Goal: Task Accomplishment & Management: Use online tool/utility

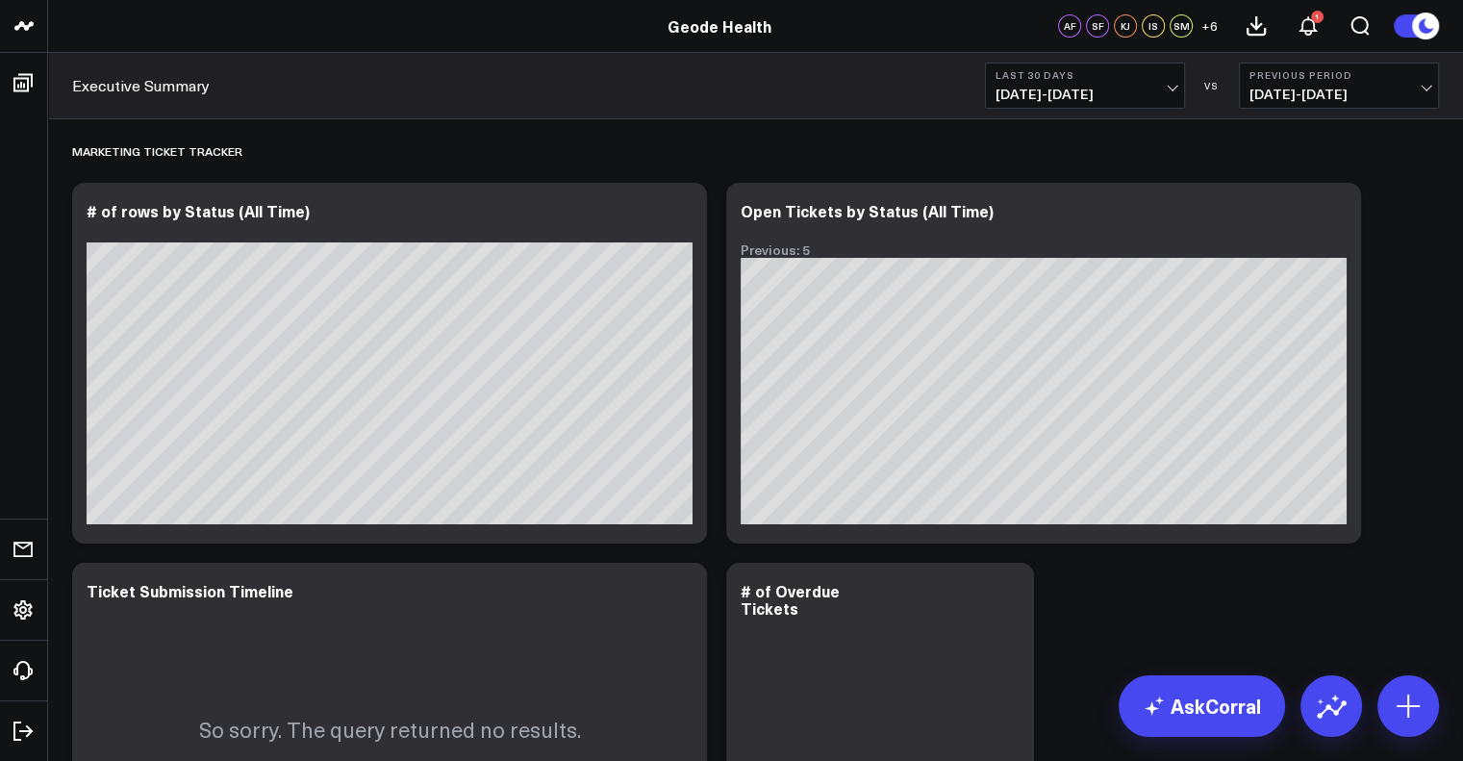
click at [1145, 99] on span "[DATE] - [DATE]" at bounding box center [1085, 94] width 179 height 15
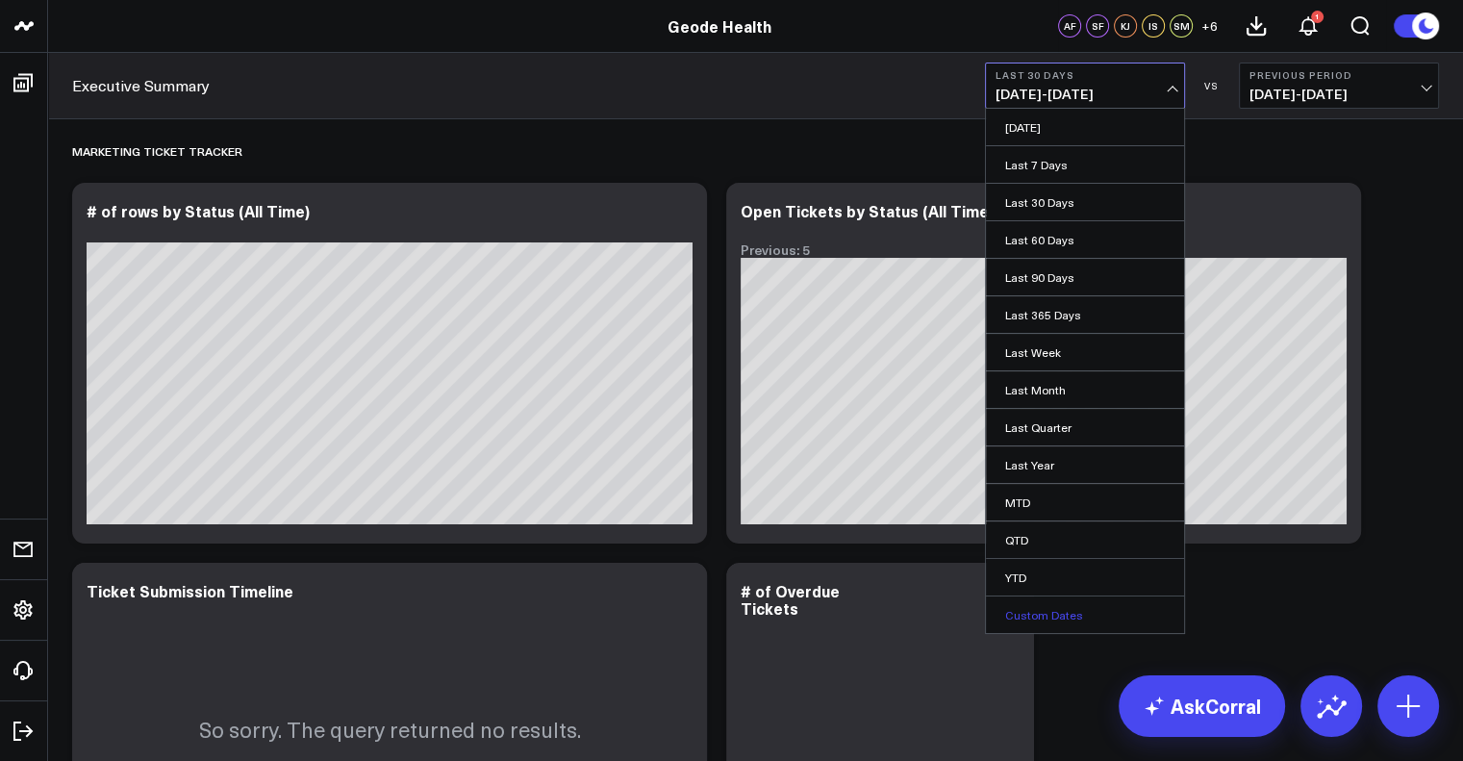
click at [1087, 610] on link "Custom Dates" at bounding box center [1085, 614] width 198 height 37
select select "8"
select select "2025"
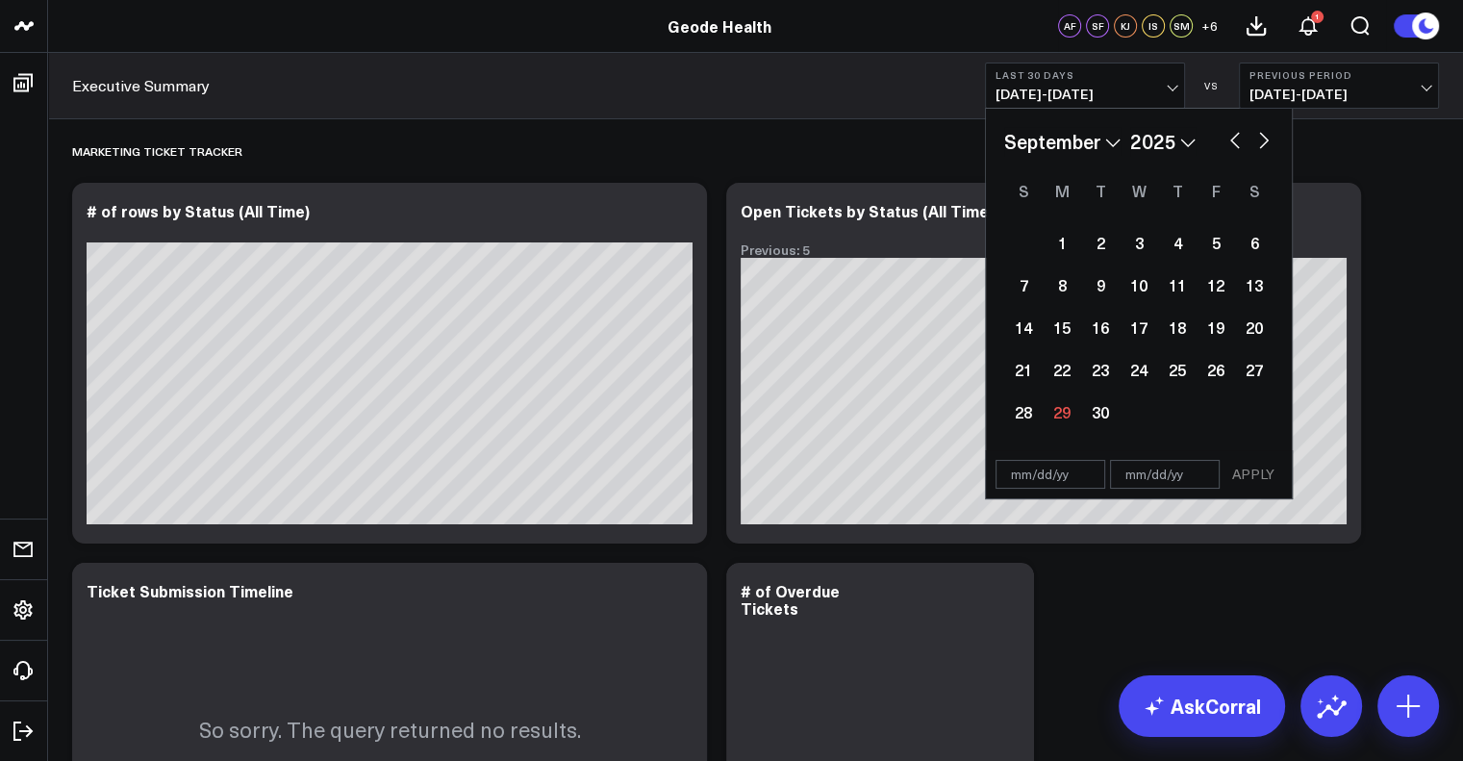
click at [1231, 138] on button "button" at bounding box center [1234, 138] width 19 height 23
select select "7"
select select "2025"
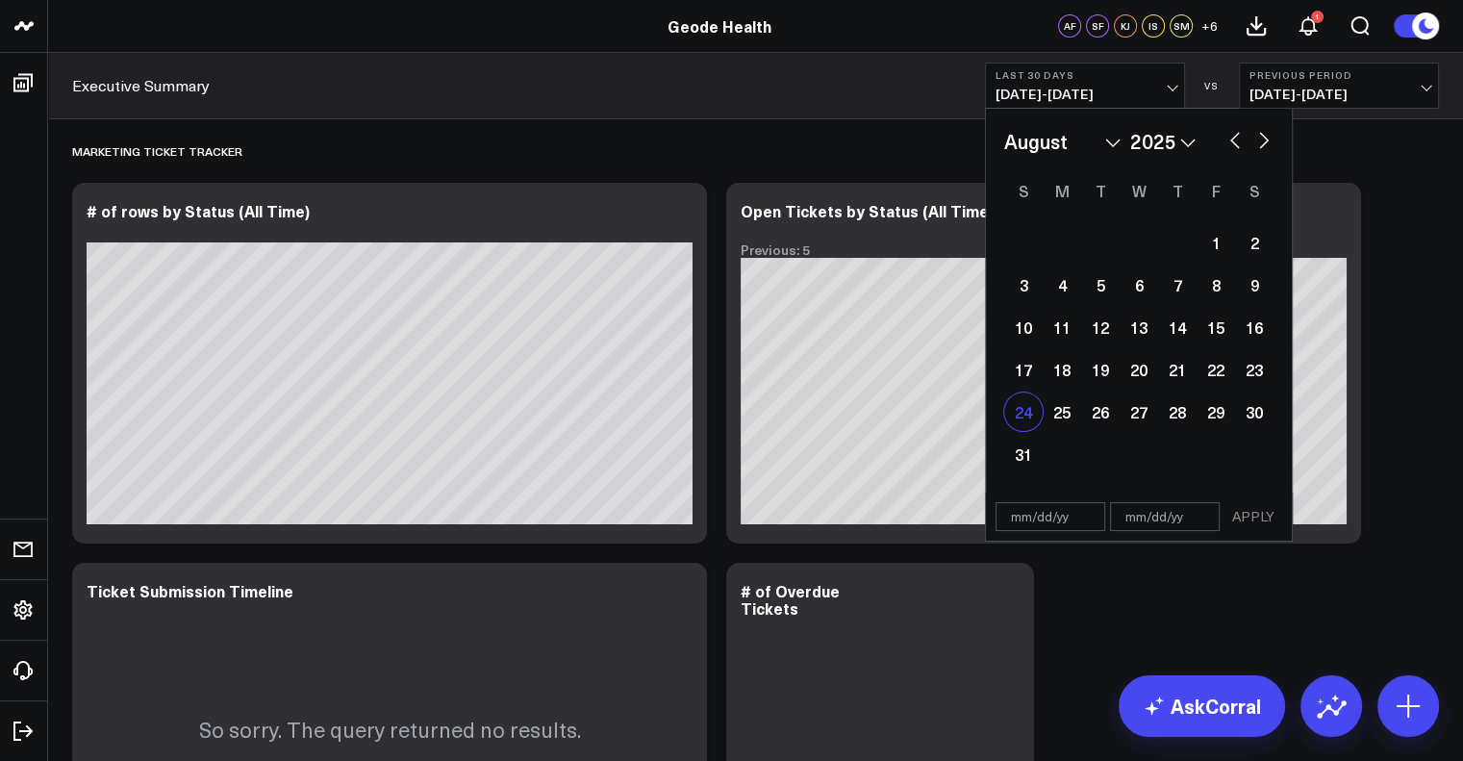
click at [1016, 408] on div "24" at bounding box center [1023, 411] width 38 height 38
type input "[DATE]"
select select "7"
select select "2025"
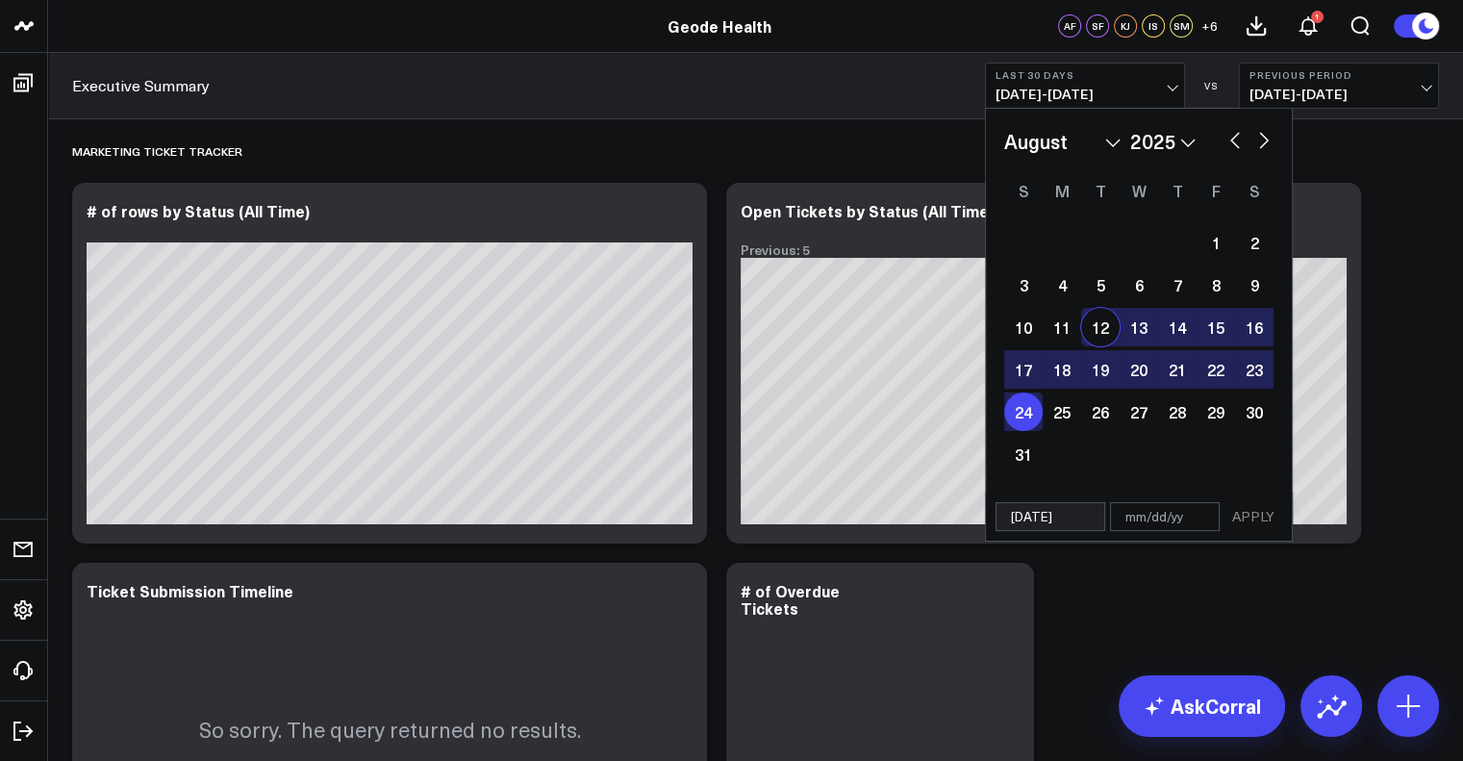
click at [1268, 140] on button "button" at bounding box center [1263, 138] width 19 height 23
select select "8"
select select "2025"
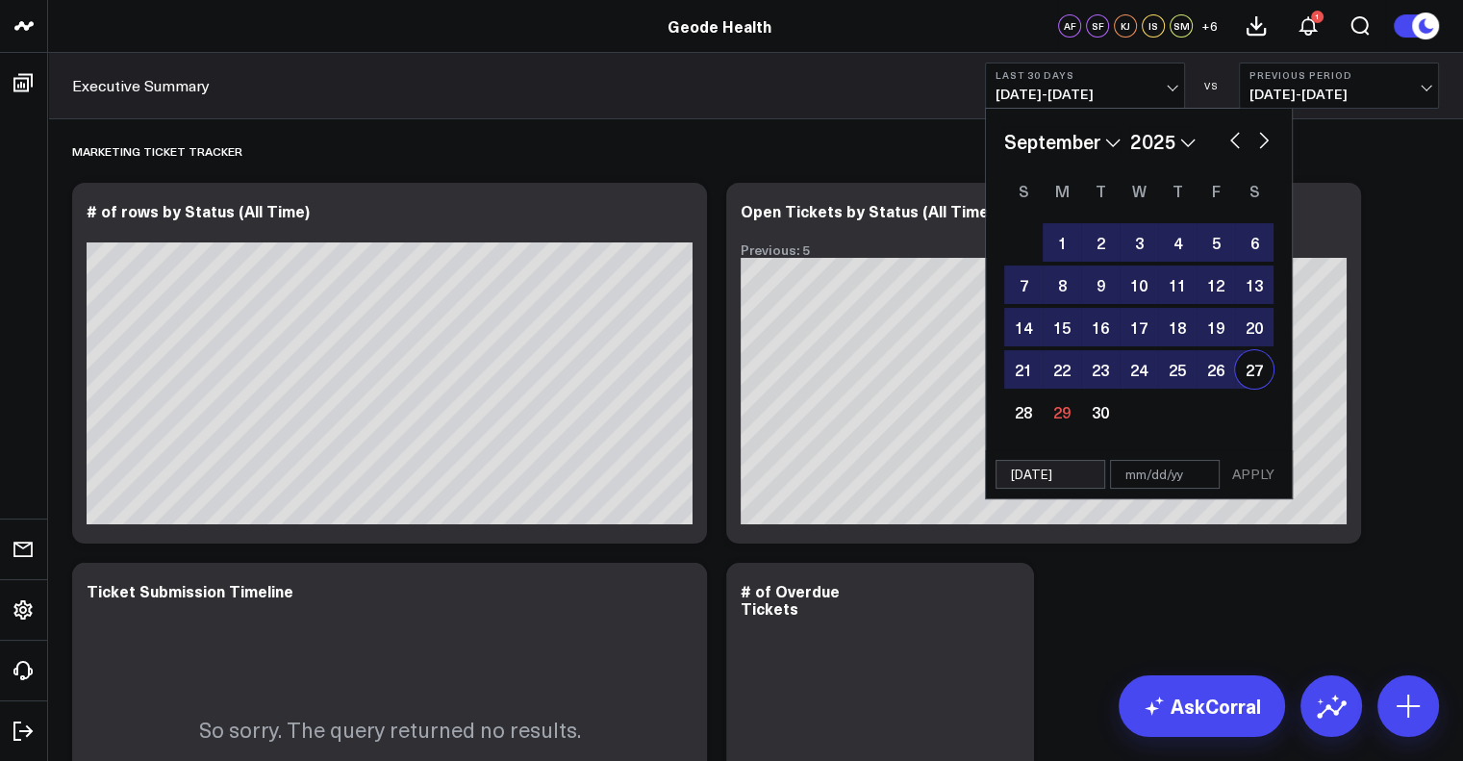
click at [1254, 360] on div "27" at bounding box center [1254, 369] width 38 height 38
type input "[DATE]"
select select "8"
select select "2025"
click at [1269, 477] on button "APPLY" at bounding box center [1253, 474] width 58 height 29
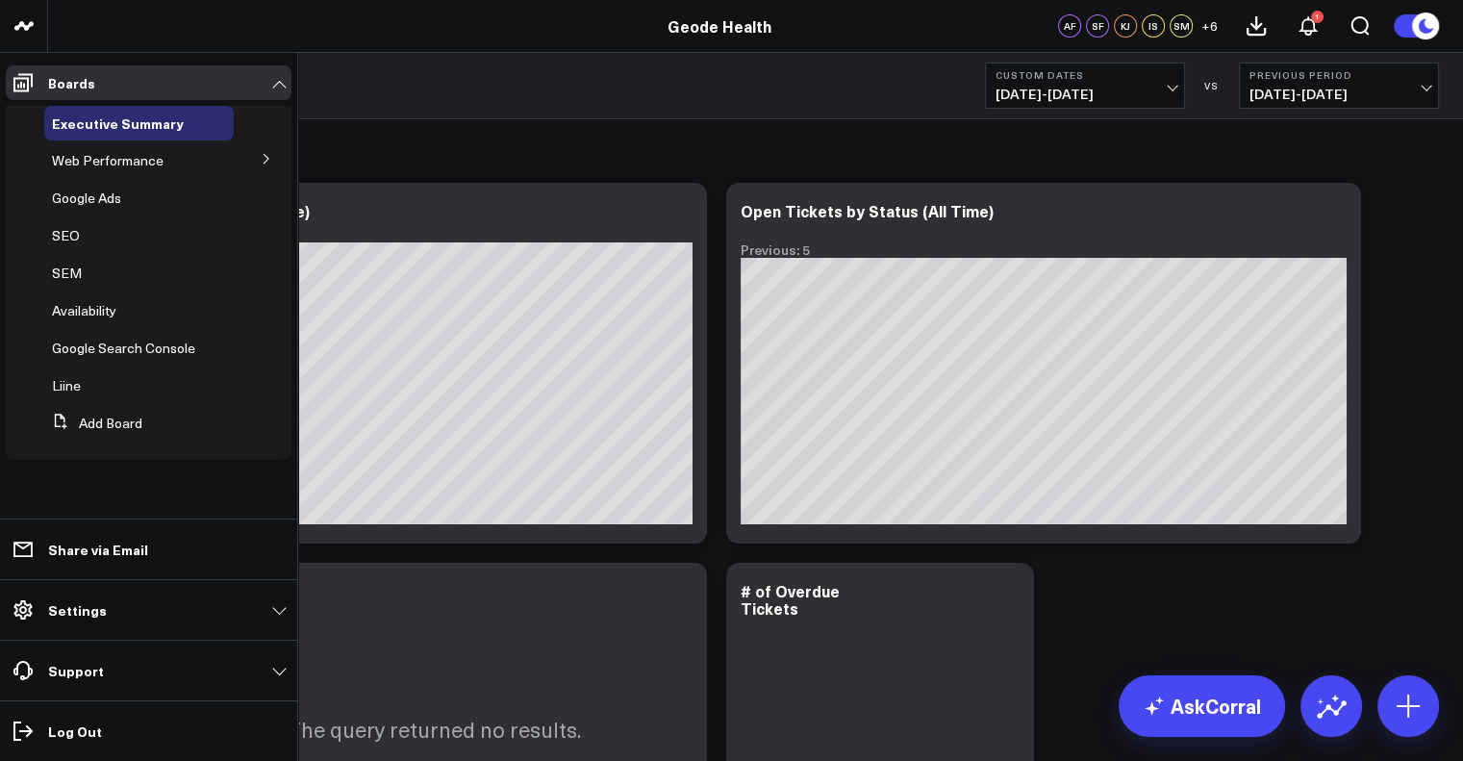
click at [254, 158] on button at bounding box center [266, 157] width 50 height 29
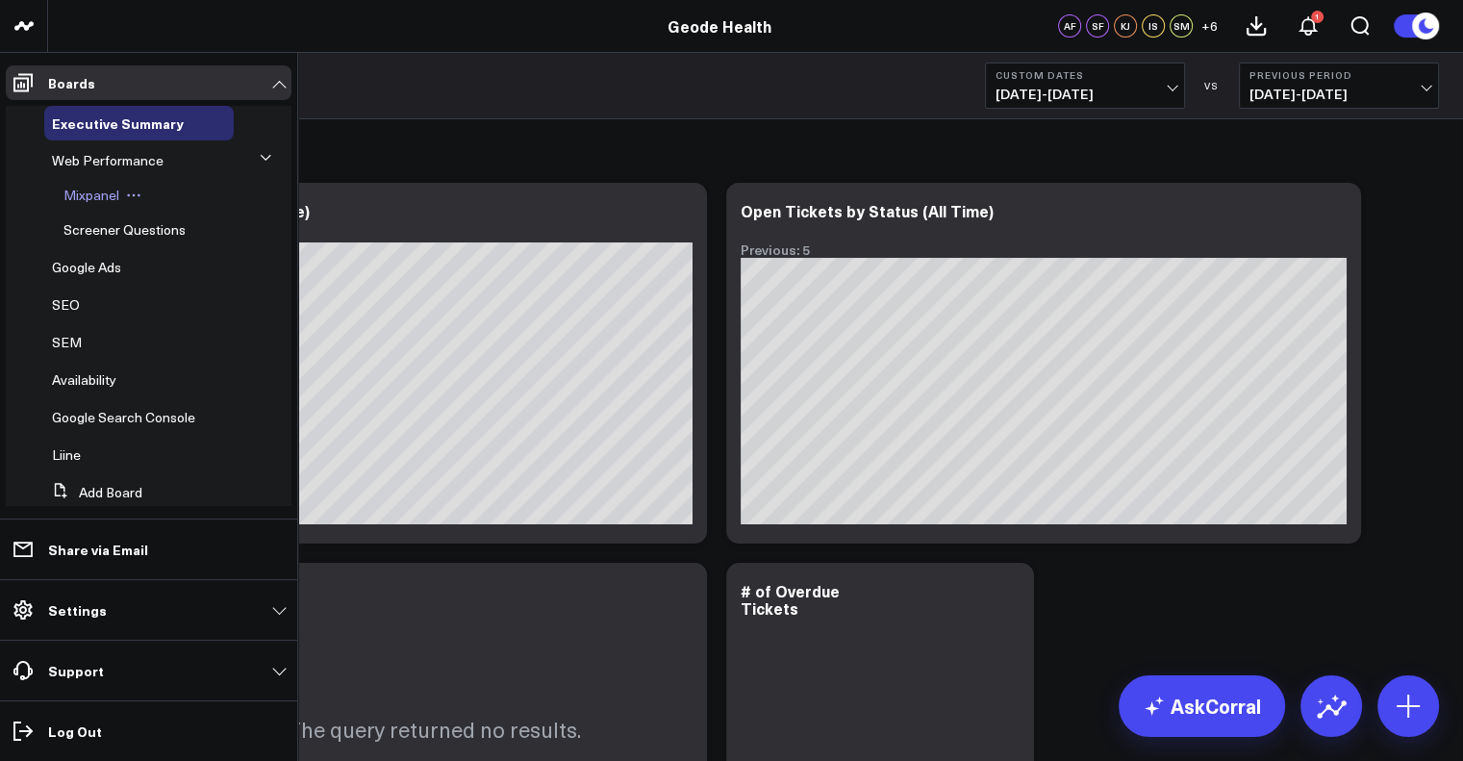
click at [111, 188] on span "Mixpanel" at bounding box center [91, 195] width 56 height 18
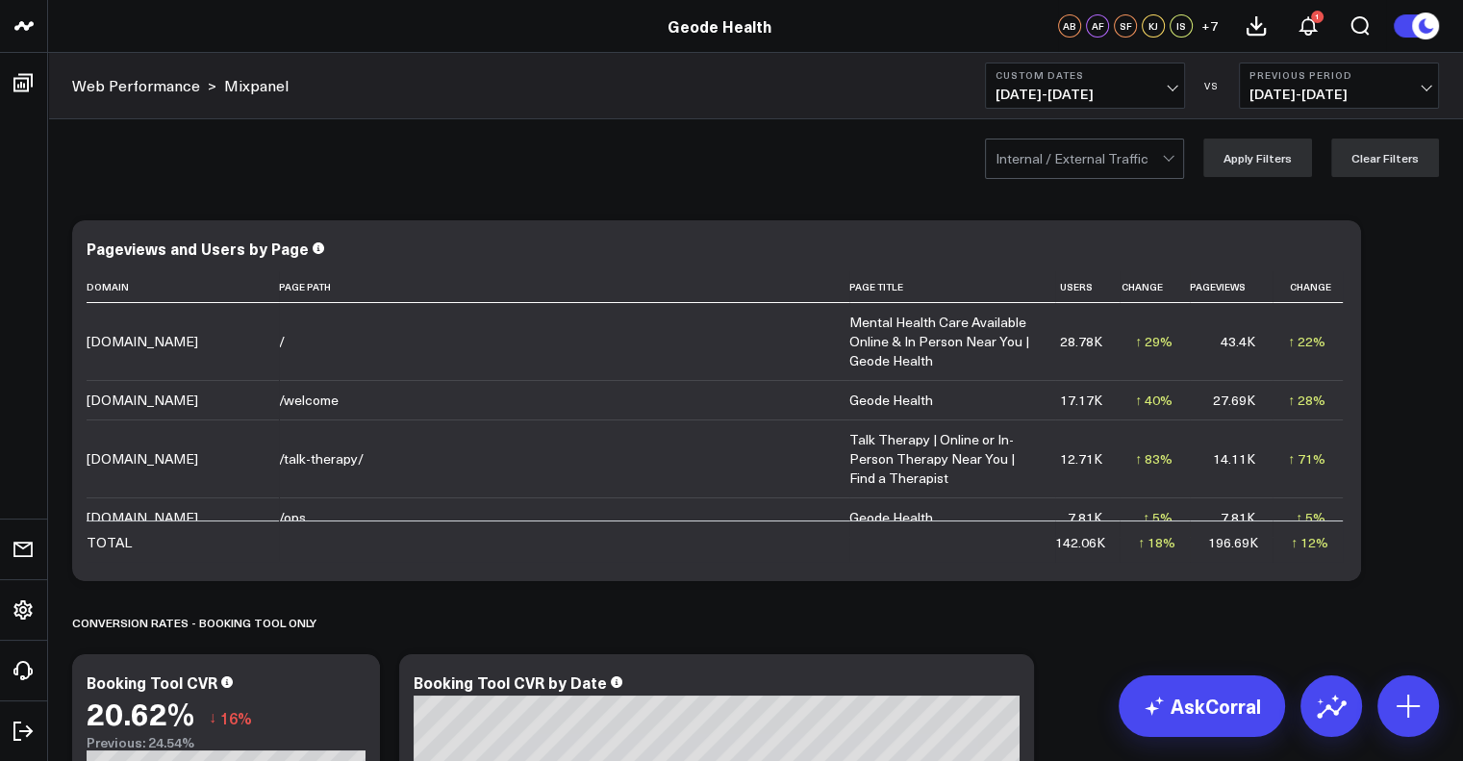
click at [1066, 163] on div at bounding box center [1079, 158] width 166 height 38
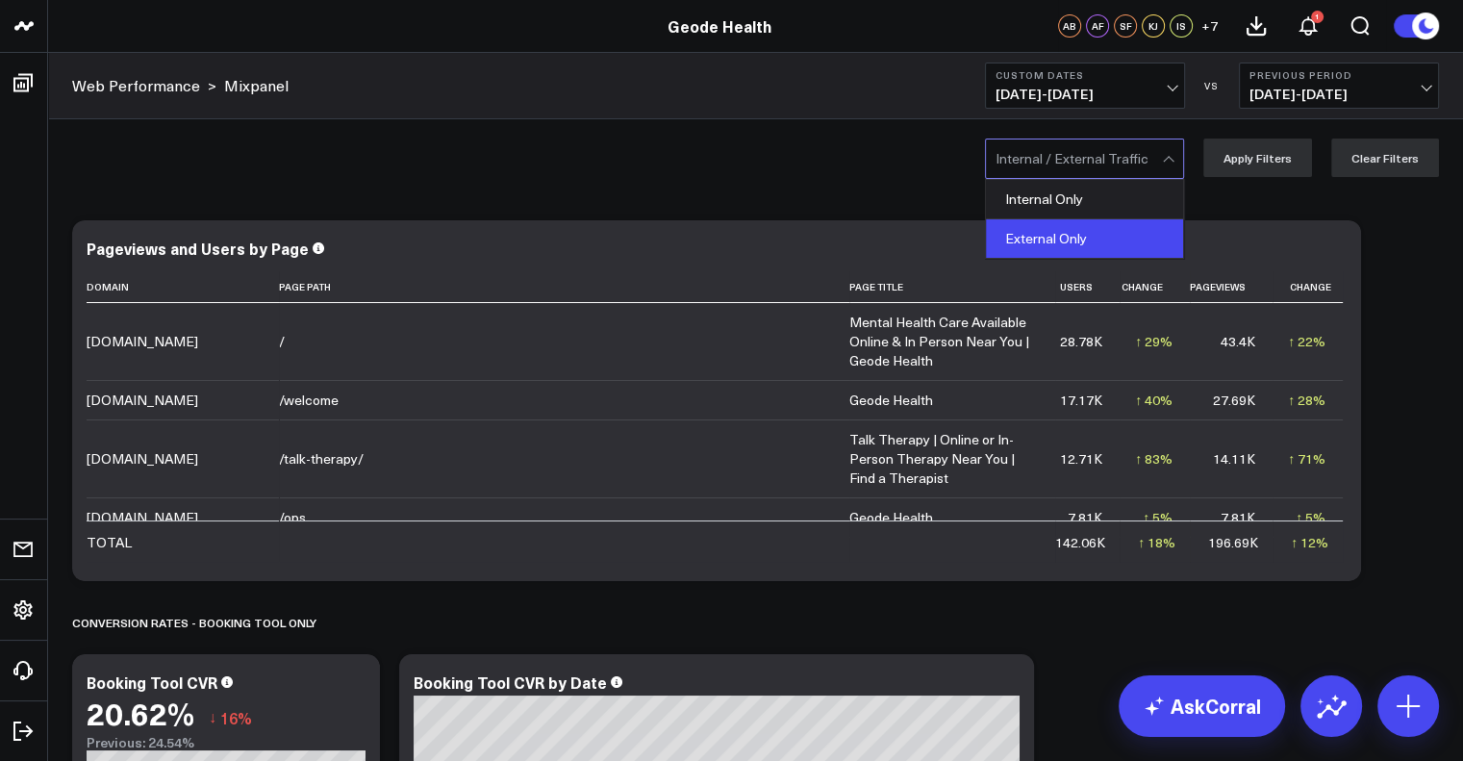
click at [1048, 245] on div "External Only" at bounding box center [1084, 238] width 197 height 38
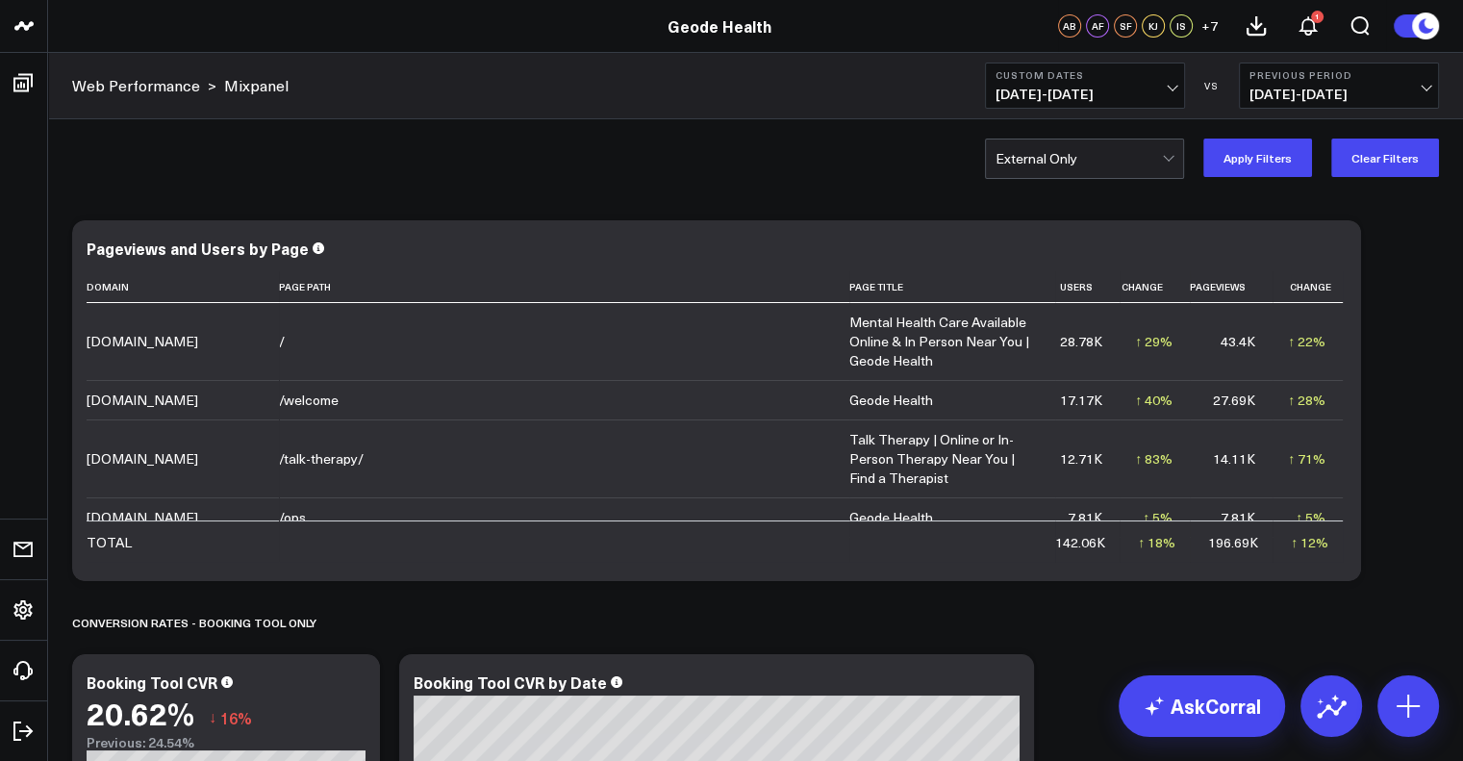
click at [1274, 165] on button "Apply Filters" at bounding box center [1257, 158] width 109 height 38
